Goal: Check status

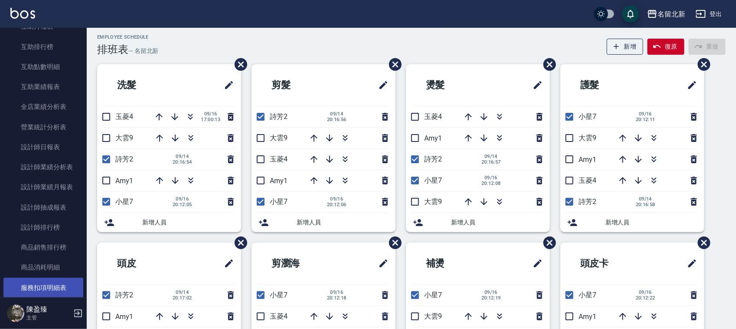
scroll to position [434, 0]
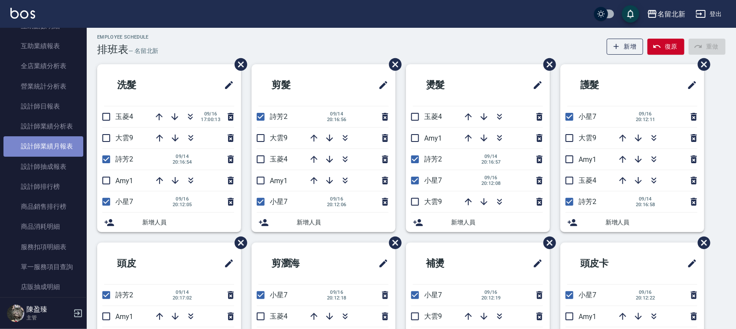
click at [55, 144] on link "設計師業績月報表" at bounding box center [43, 146] width 80 height 20
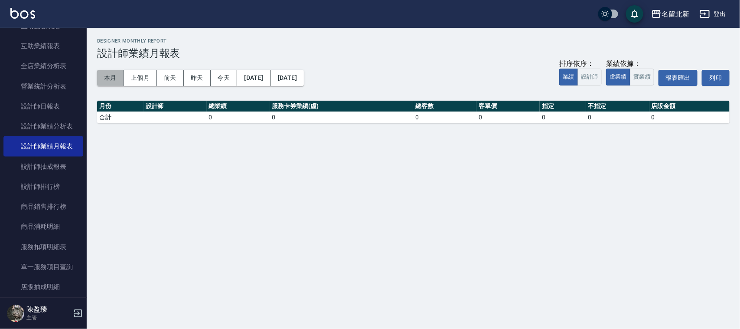
click at [111, 74] on button "本月" at bounding box center [110, 78] width 27 height 16
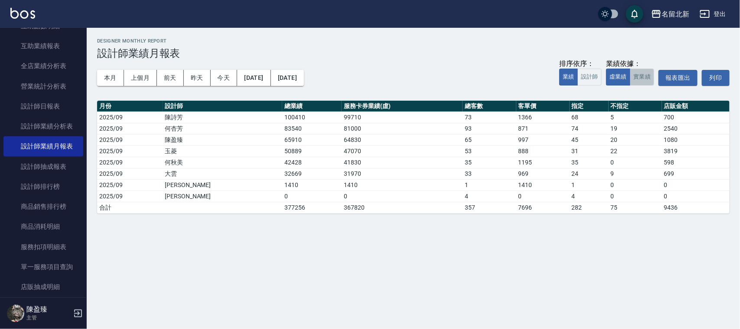
click at [644, 82] on button "實業績" at bounding box center [642, 76] width 24 height 17
click at [613, 74] on button "虛業績" at bounding box center [618, 76] width 24 height 17
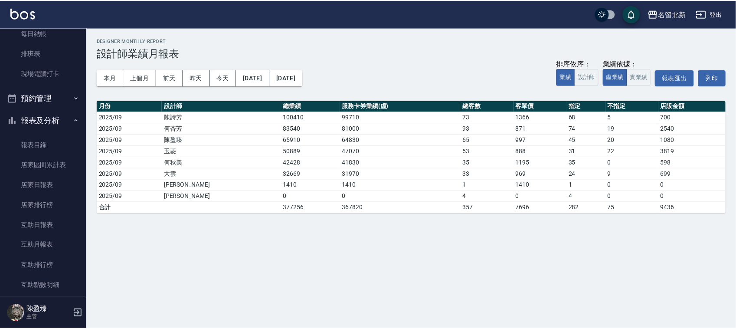
scroll to position [108, 0]
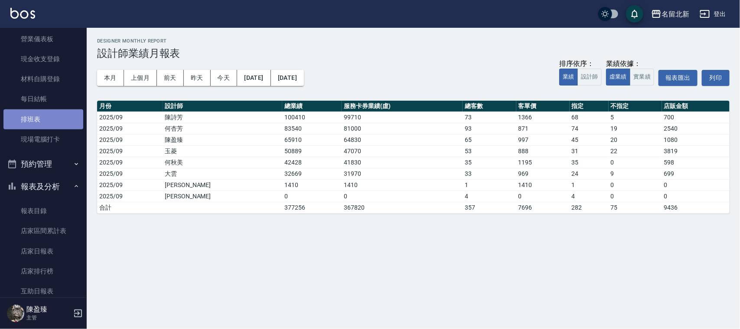
click at [50, 122] on link "排班表" at bounding box center [43, 119] width 80 height 20
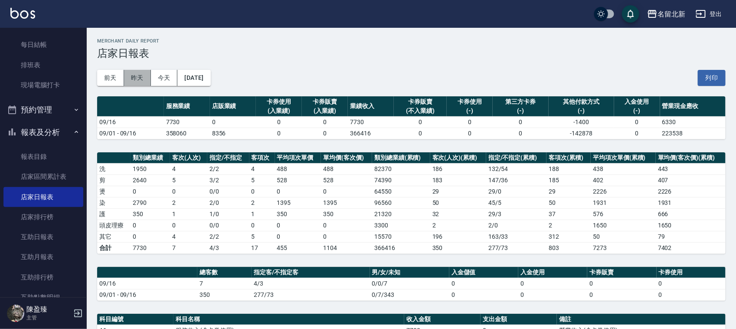
click at [140, 81] on button "昨天" at bounding box center [137, 78] width 27 height 16
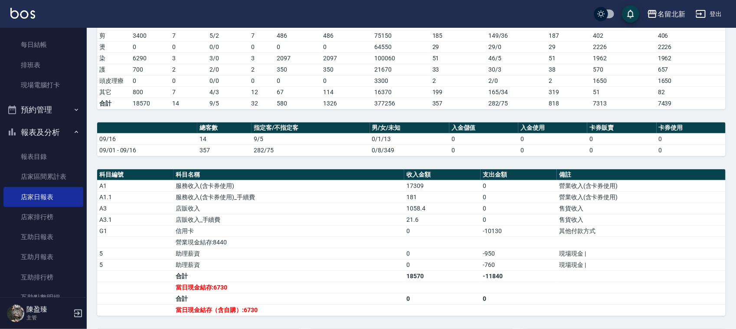
scroll to position [224, 0]
